Goal: Information Seeking & Learning: Learn about a topic

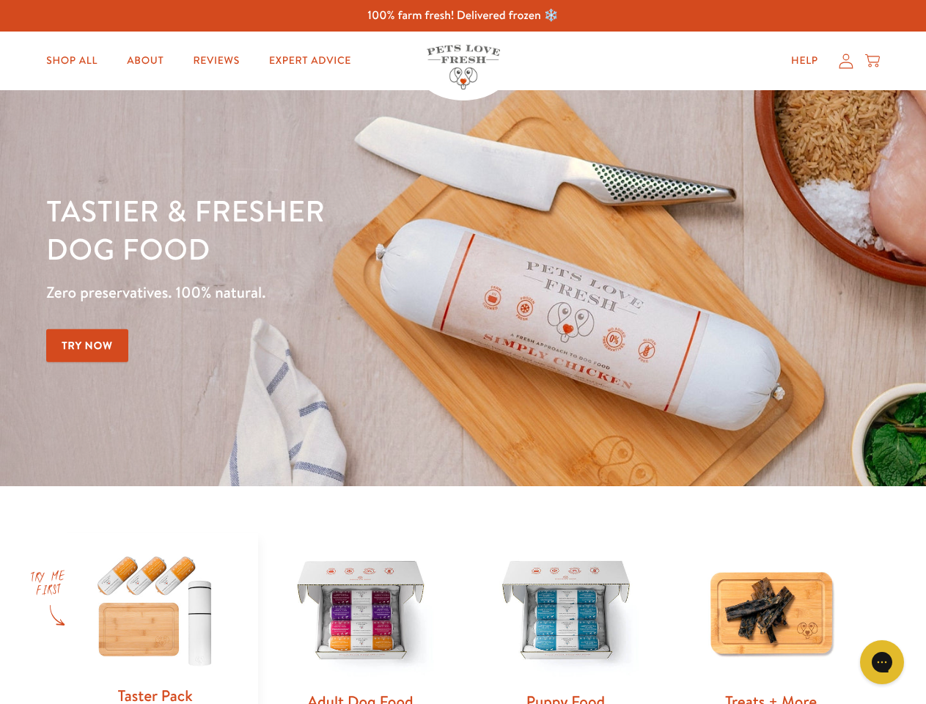
click at [463, 352] on div "Tastier & fresher dog food Zero preservatives. 100% natural. Try Now" at bounding box center [324, 288] width 556 height 194
click at [882, 662] on icon "Gorgias live chat" at bounding box center [882, 662] width 14 height 14
